Goal: Check status: Check status

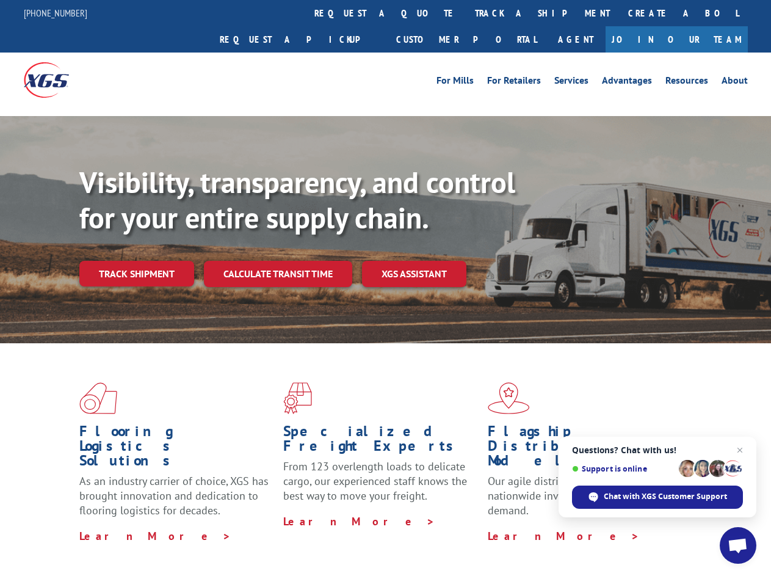
click at [385, 288] on div "Visibility, transparency, and control for your entire supply chain. Track shipm…" at bounding box center [425, 250] width 692 height 170
click at [466, 13] on link "track a shipment" at bounding box center [542, 13] width 153 height 26
click at [0, 0] on div "Track Shipment Enter your information below to track your shipment(s). Select c…" at bounding box center [0, 0] width 0 height 0
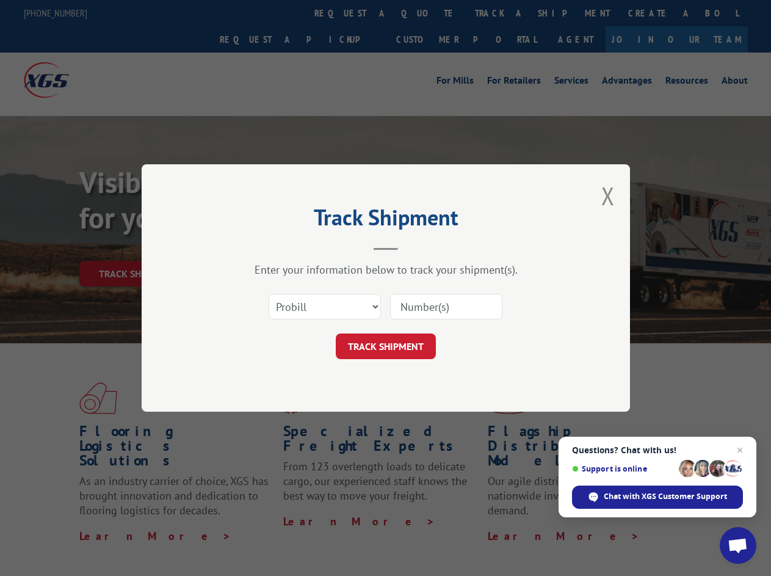
click at [502, 13] on div "Track Shipment Enter your information below to track your shipment(s). Select c…" at bounding box center [385, 288] width 771 height 576
click at [136, 247] on div "Track Shipment Enter your information below to track your shipment(s). Select c…" at bounding box center [385, 288] width 771 height 576
click at [277, 247] on header "Track Shipment" at bounding box center [386, 230] width 366 height 42
click at [415, 247] on header "Track Shipment" at bounding box center [386, 230] width 366 height 42
click at [738, 545] on span "Open chat" at bounding box center [738, 546] width 20 height 17
